Goal: Information Seeking & Learning: Learn about a topic

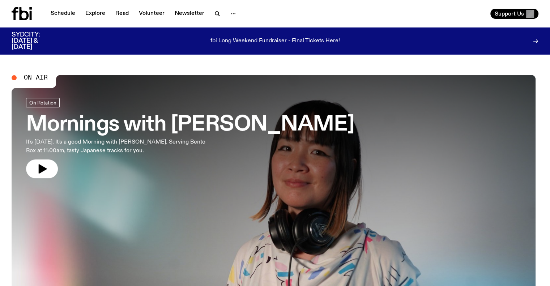
click at [71, 14] on link "Schedule" at bounding box center [62, 14] width 33 height 10
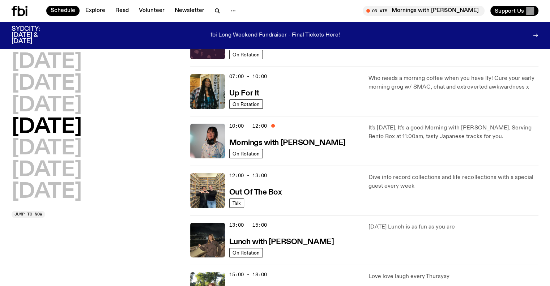
scroll to position [59, 0]
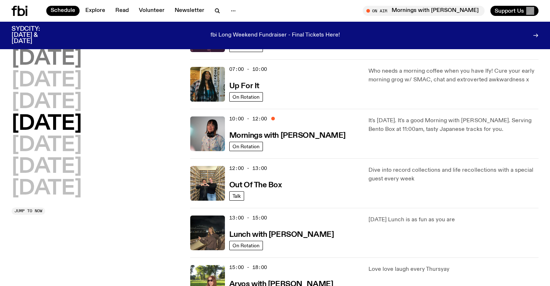
click at [44, 66] on h2 "[DATE]" at bounding box center [47, 59] width 70 height 20
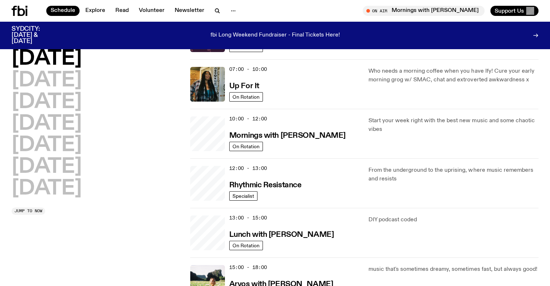
scroll to position [20, 0]
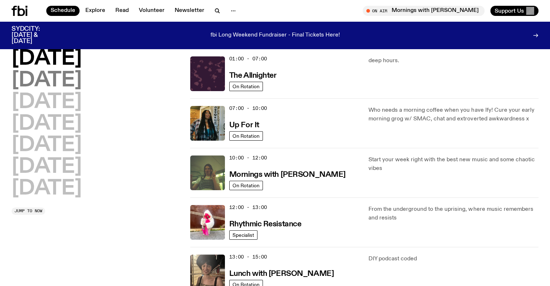
click at [55, 80] on h2 "[DATE]" at bounding box center [47, 81] width 70 height 20
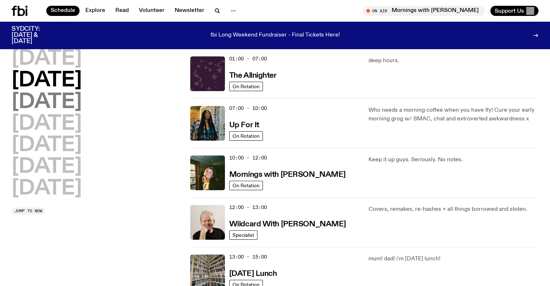
click at [82, 110] on h2 "[DATE]" at bounding box center [47, 102] width 70 height 20
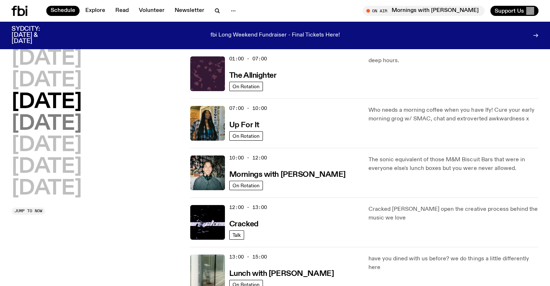
click at [51, 131] on h2 "[DATE]" at bounding box center [47, 124] width 70 height 20
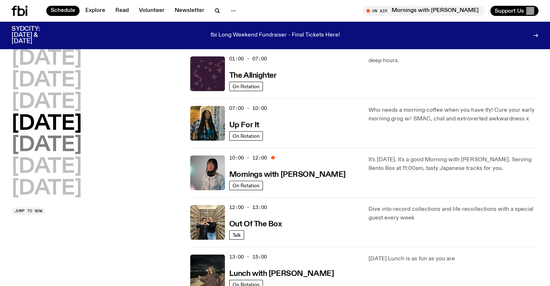
click at [52, 146] on h2 "[DATE]" at bounding box center [47, 145] width 70 height 20
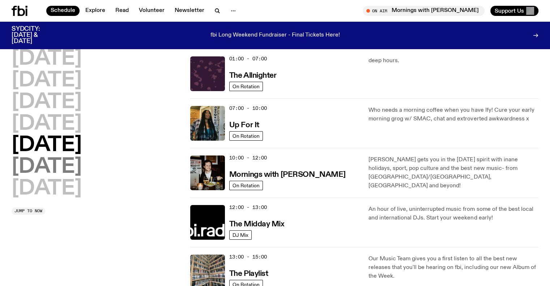
click at [68, 166] on h2 "[DATE]" at bounding box center [47, 167] width 70 height 20
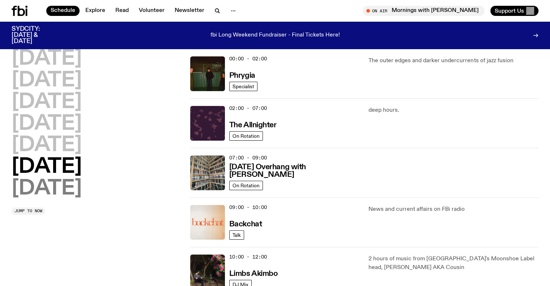
click at [68, 190] on h2 "[DATE]" at bounding box center [47, 189] width 70 height 20
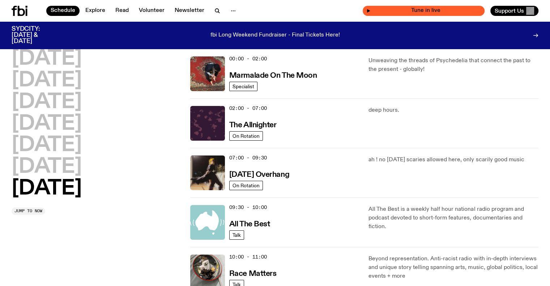
scroll to position [532, 0]
